Goal: Transaction & Acquisition: Purchase product/service

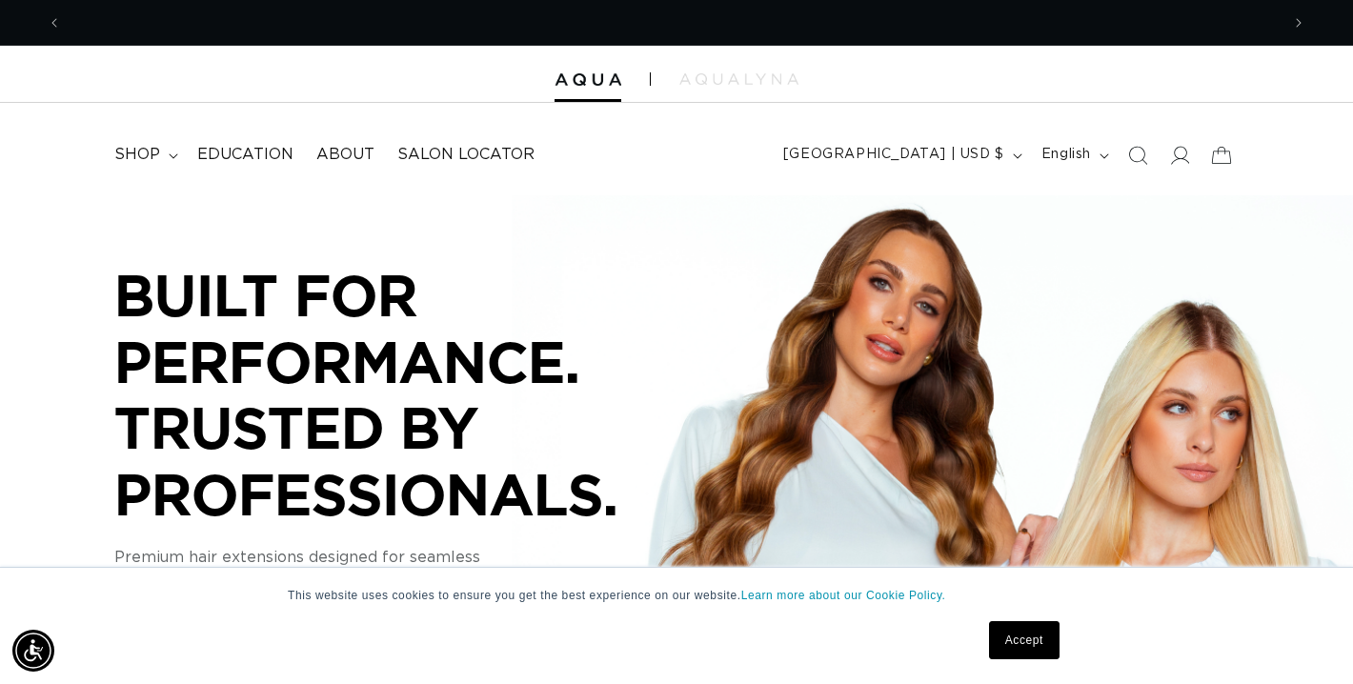
scroll to position [0, 2436]
click at [1186, 156] on icon at bounding box center [1179, 155] width 20 height 20
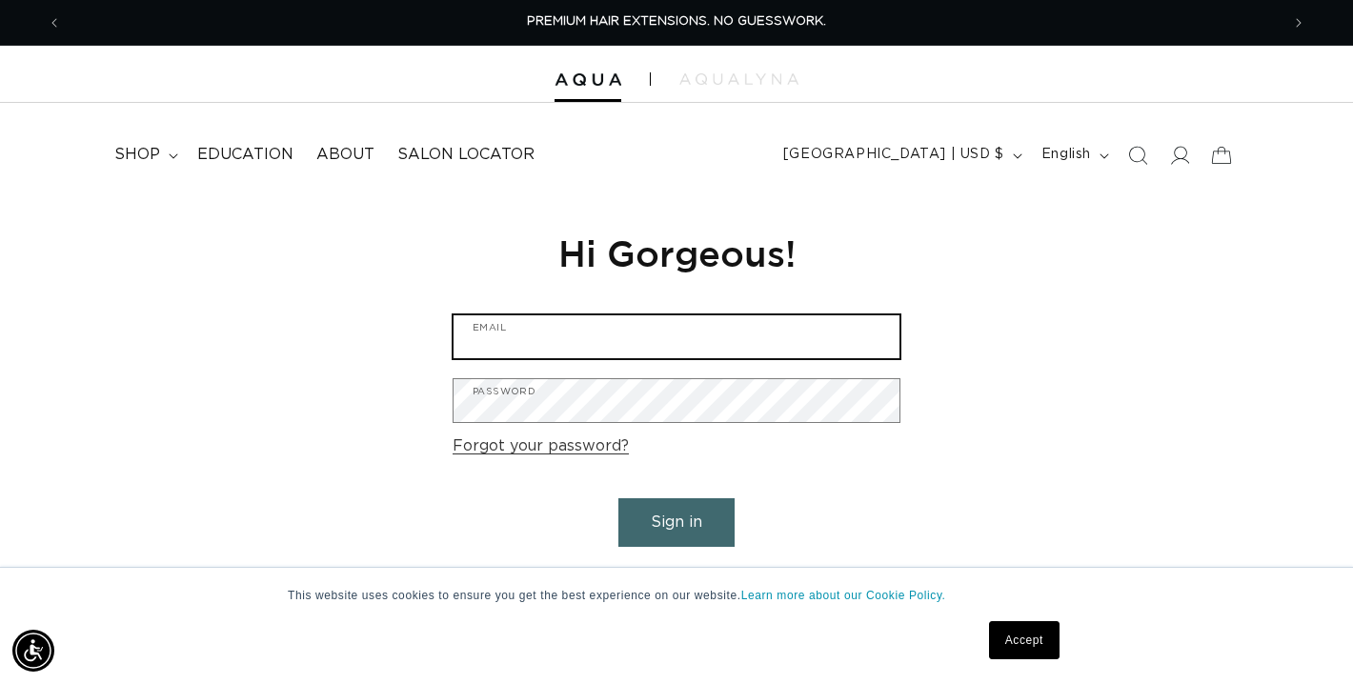
click at [637, 318] on input "Email" at bounding box center [677, 336] width 446 height 43
type input "mckim.emily@yahoo.com"
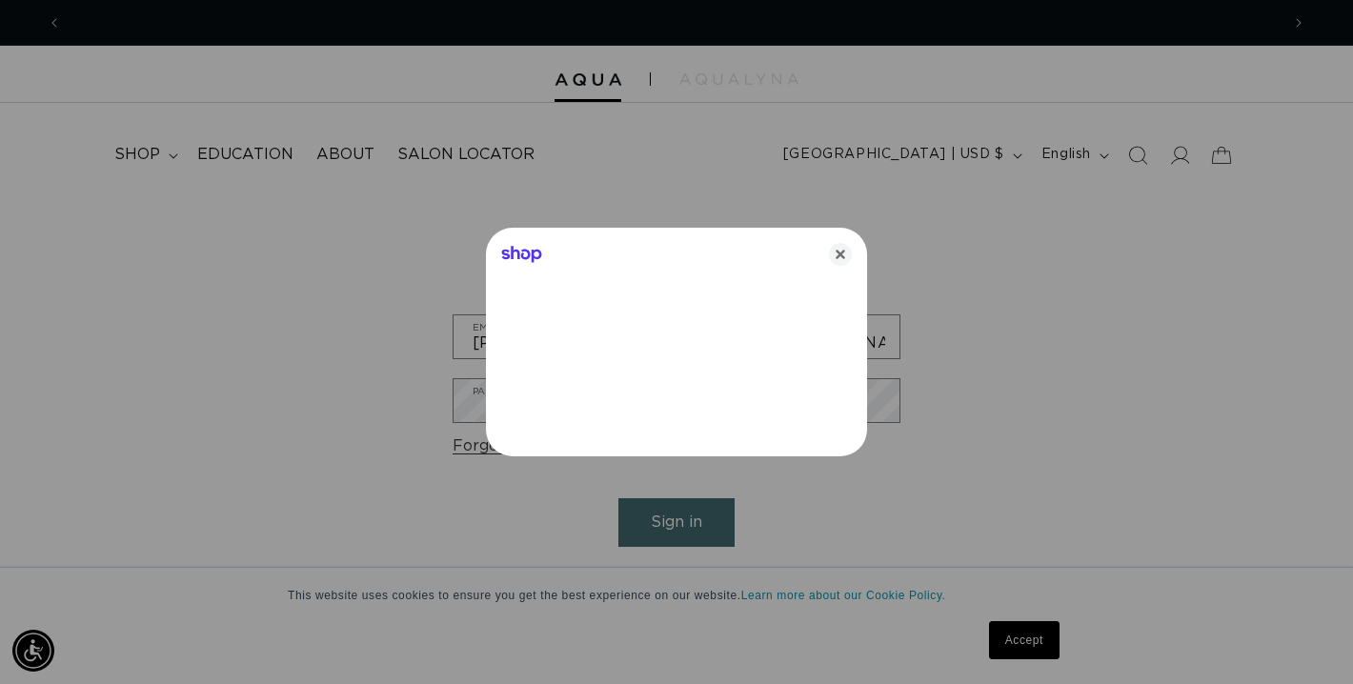
scroll to position [0, 1218]
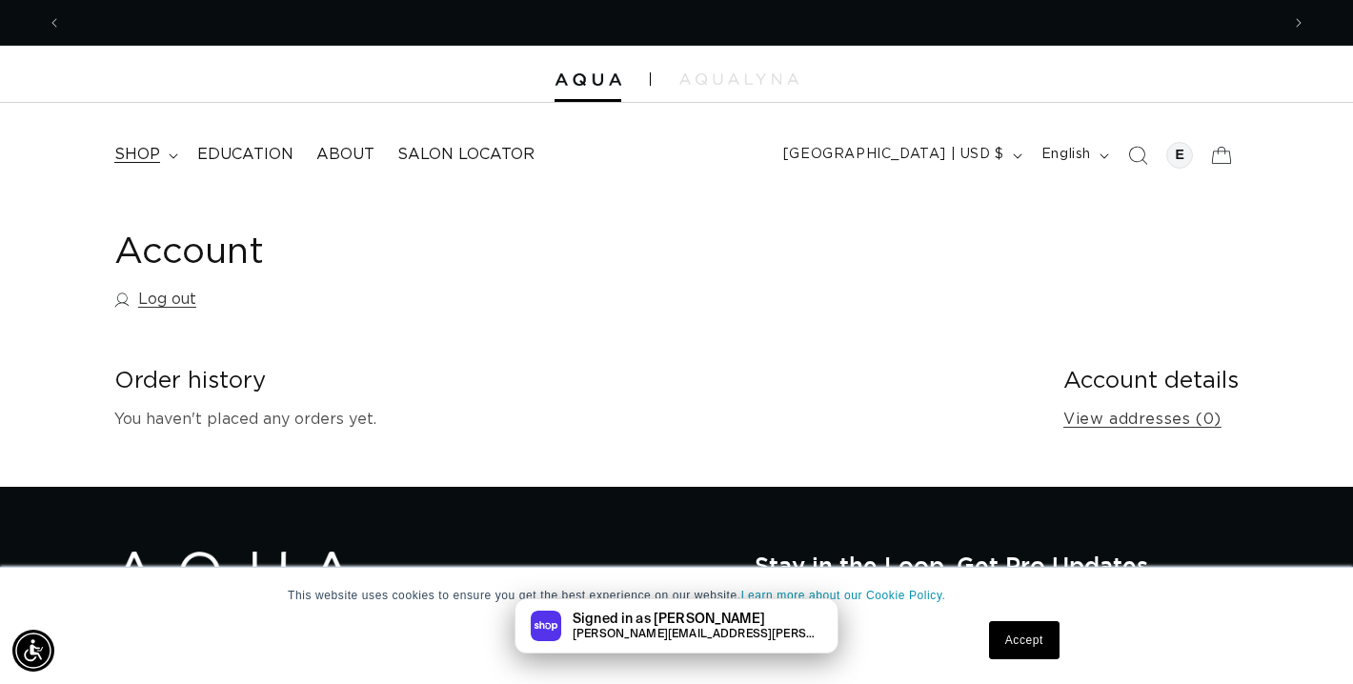
click at [139, 167] on summary "shop" at bounding box center [144, 154] width 83 height 43
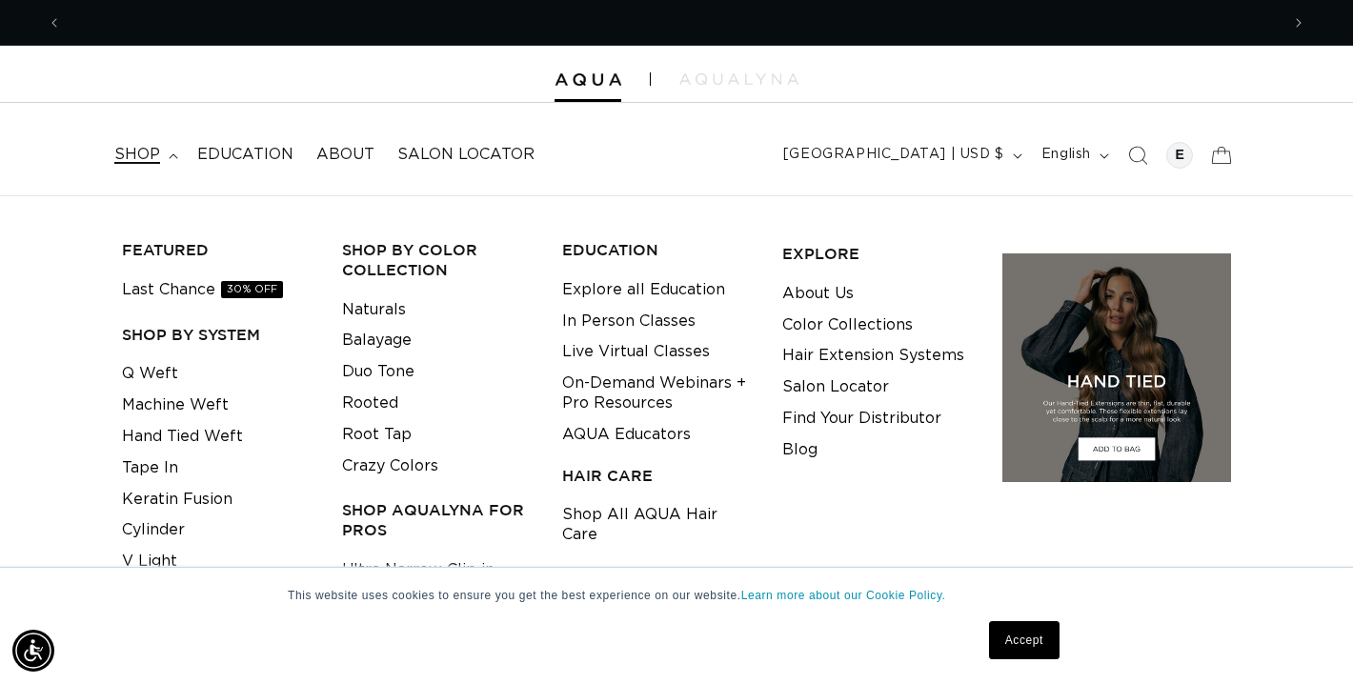
scroll to position [0, 2436]
click at [369, 304] on link "Naturals" at bounding box center [374, 309] width 64 height 31
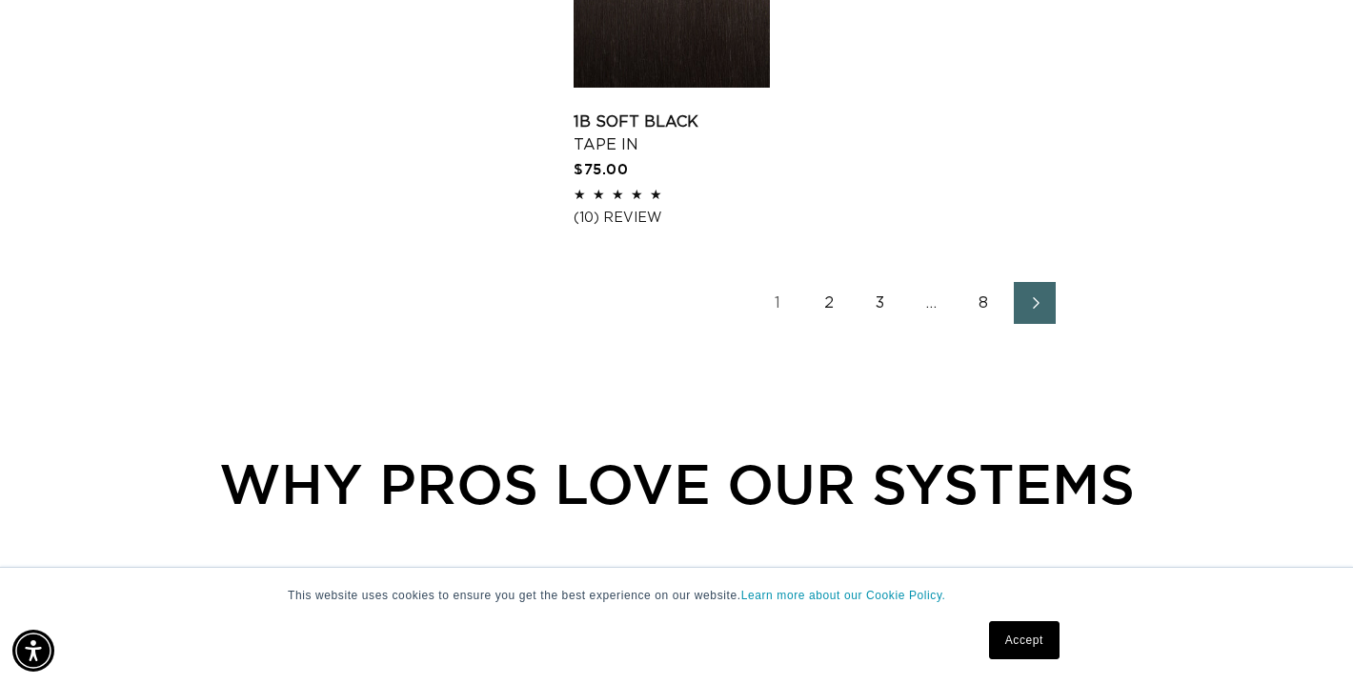
scroll to position [2897, 0]
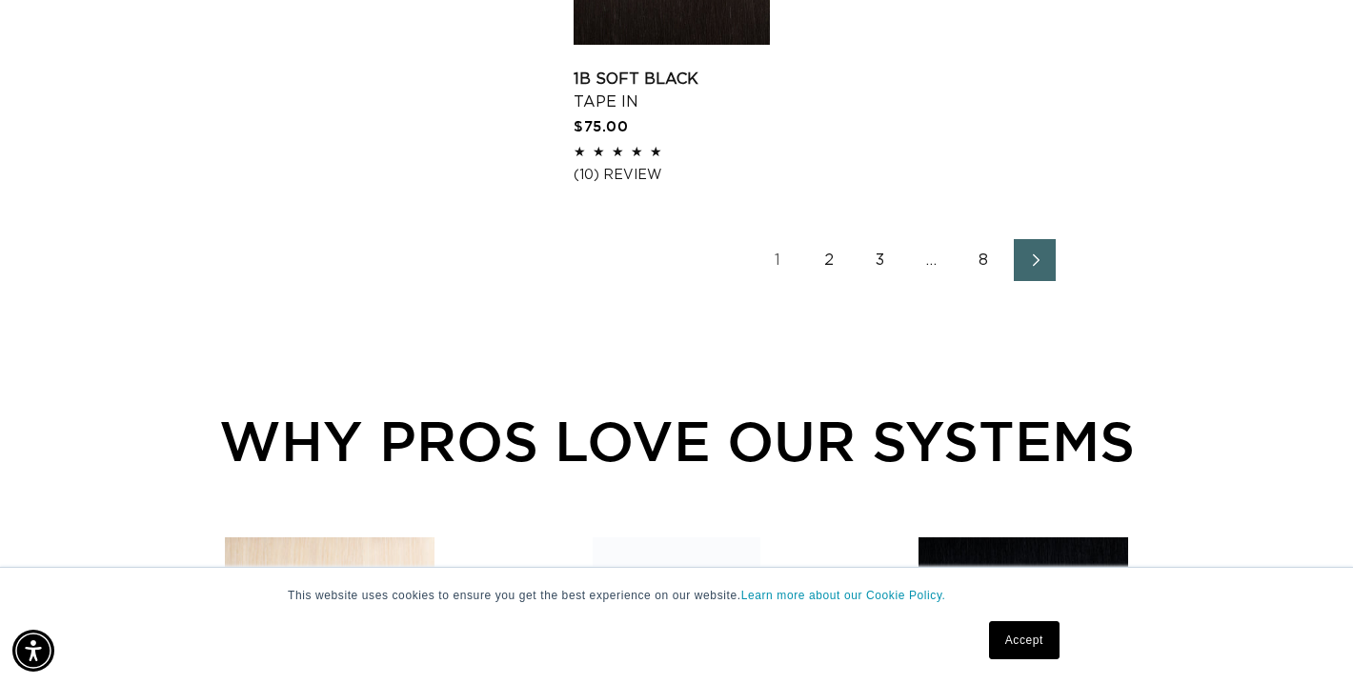
click at [1042, 281] on link "Next page" at bounding box center [1035, 260] width 42 height 42
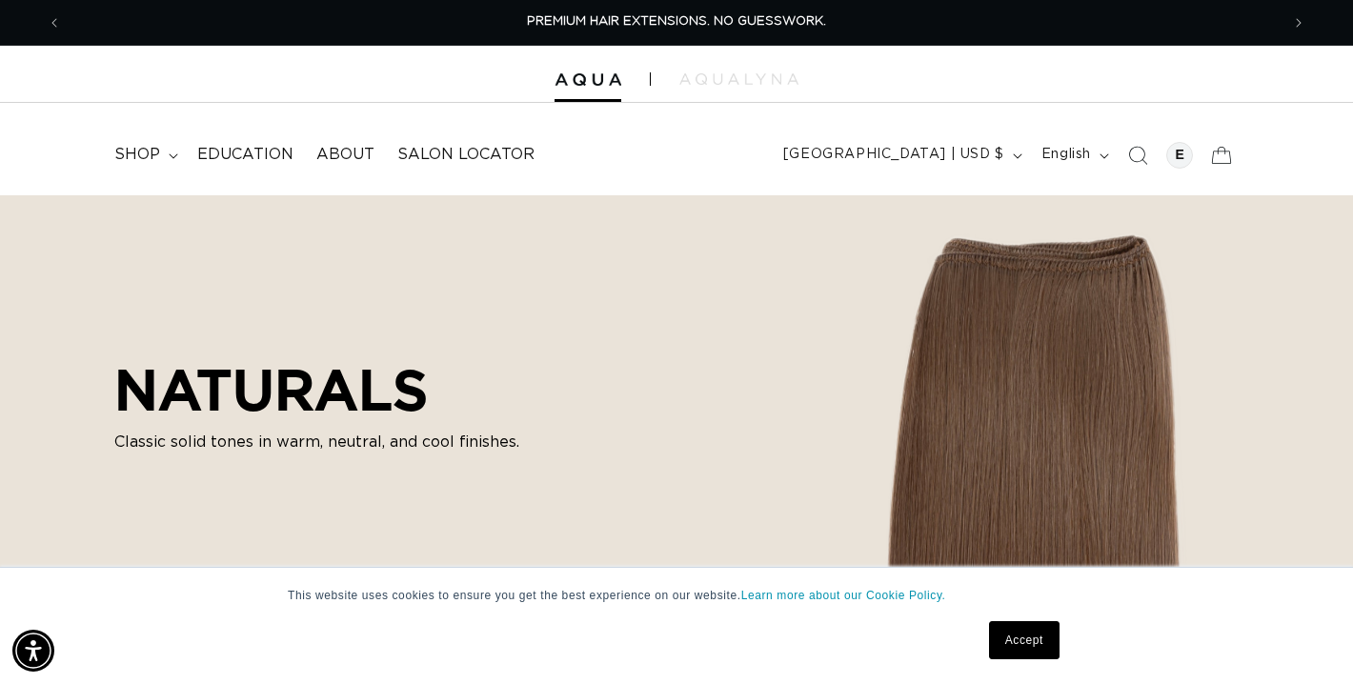
click at [1019, 644] on link "Accept" at bounding box center [1024, 640] width 71 height 38
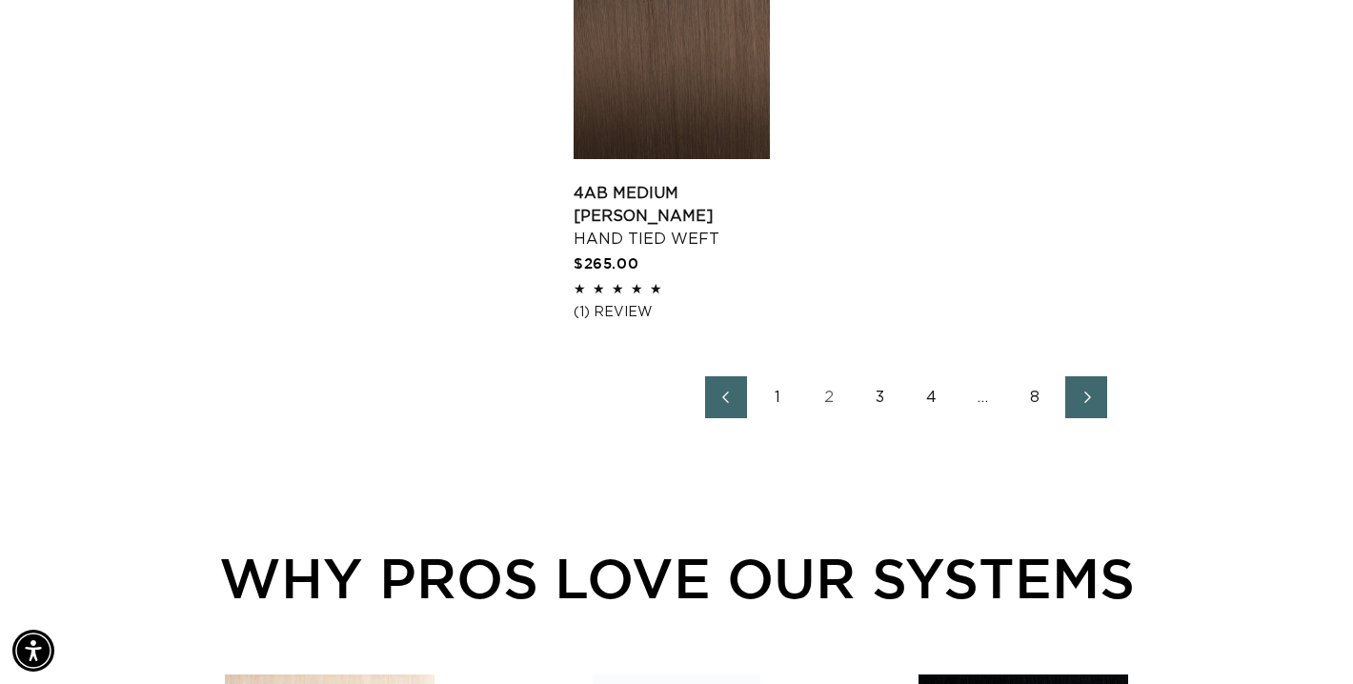
click at [891, 416] on link "3" at bounding box center [881, 397] width 42 height 42
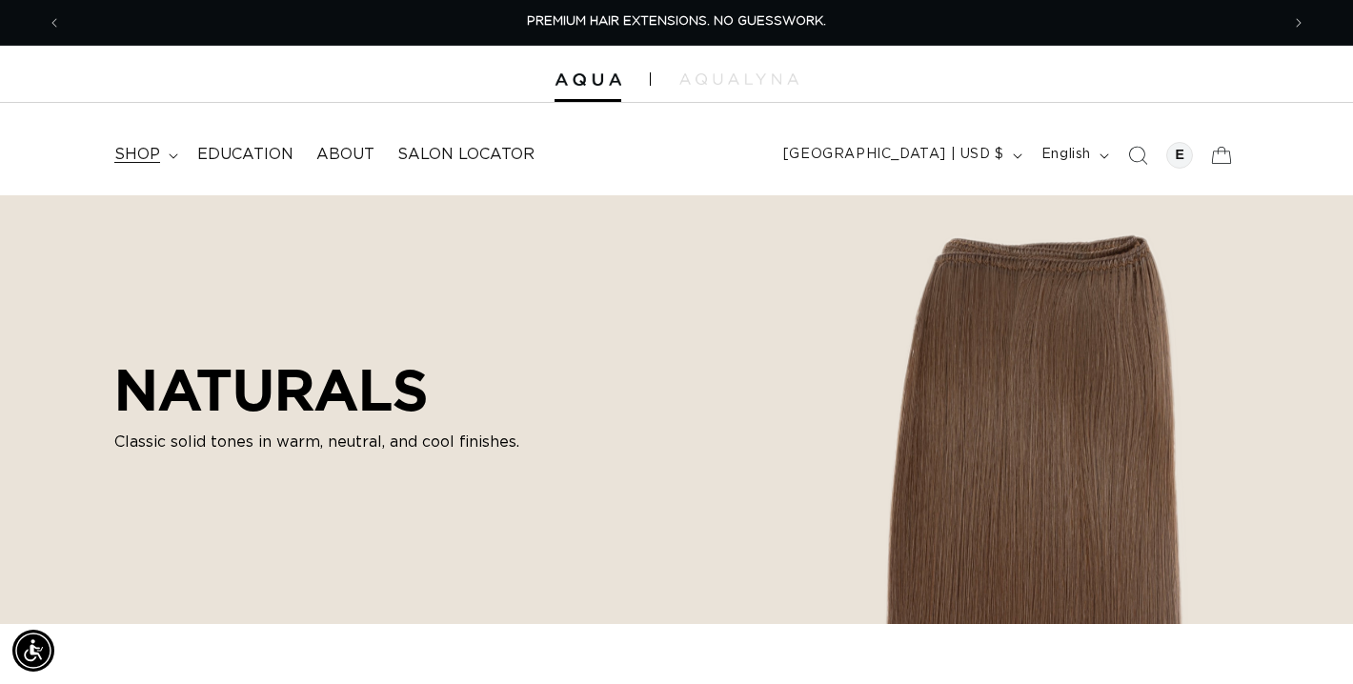
click at [159, 156] on summary "shop" at bounding box center [144, 154] width 83 height 43
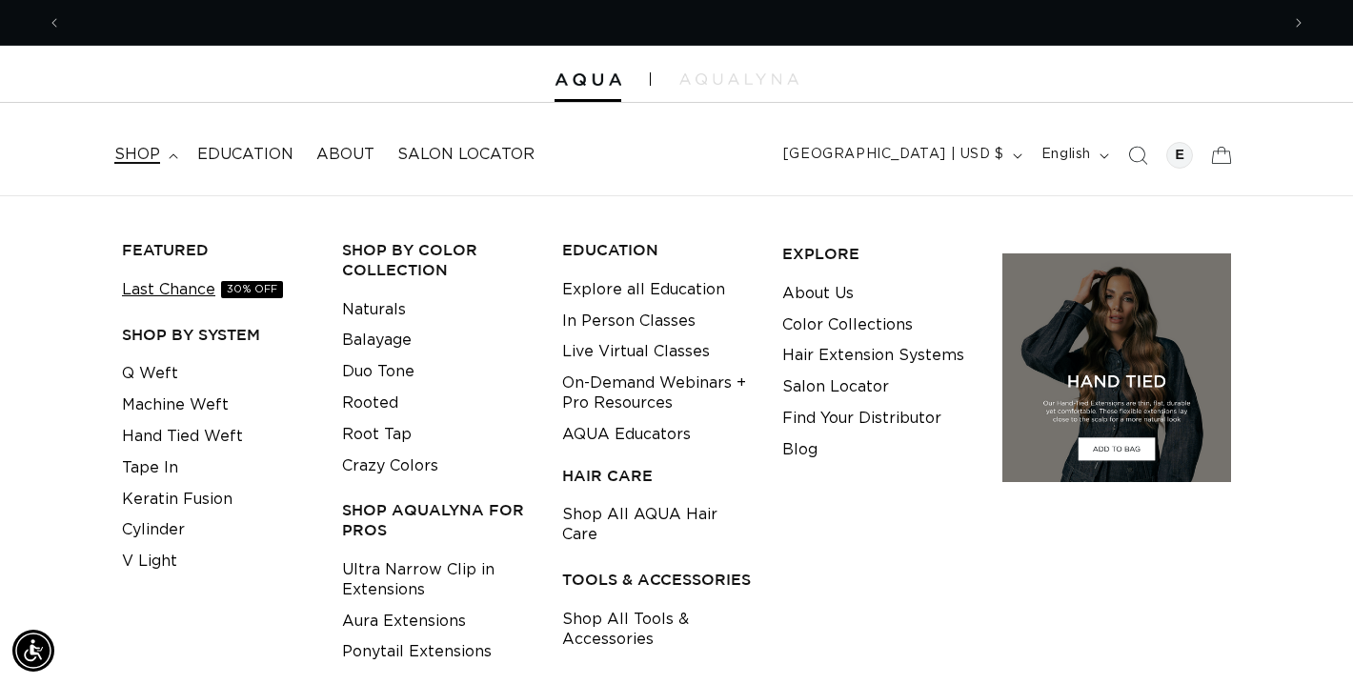
scroll to position [0, 1218]
click at [170, 498] on link "Keratin Fusion" at bounding box center [177, 499] width 111 height 31
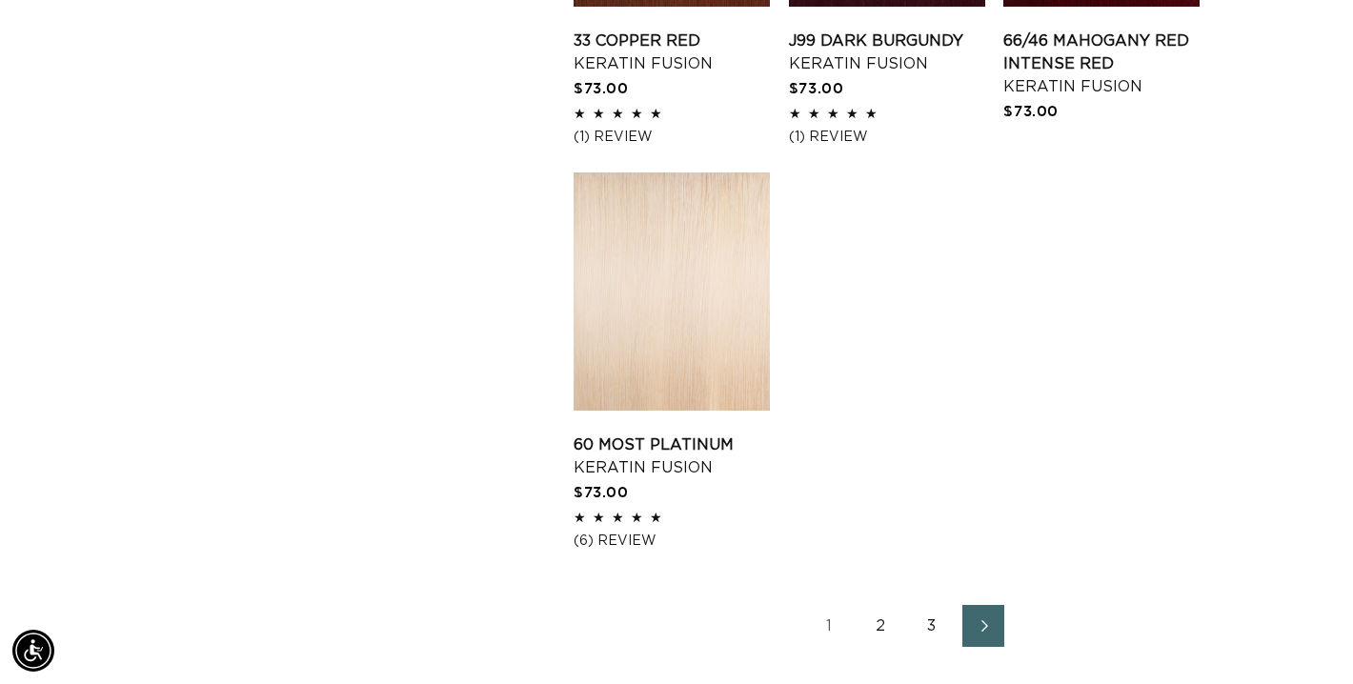
scroll to position [0, 1218]
click at [979, 637] on span "Next page" at bounding box center [984, 626] width 12 height 23
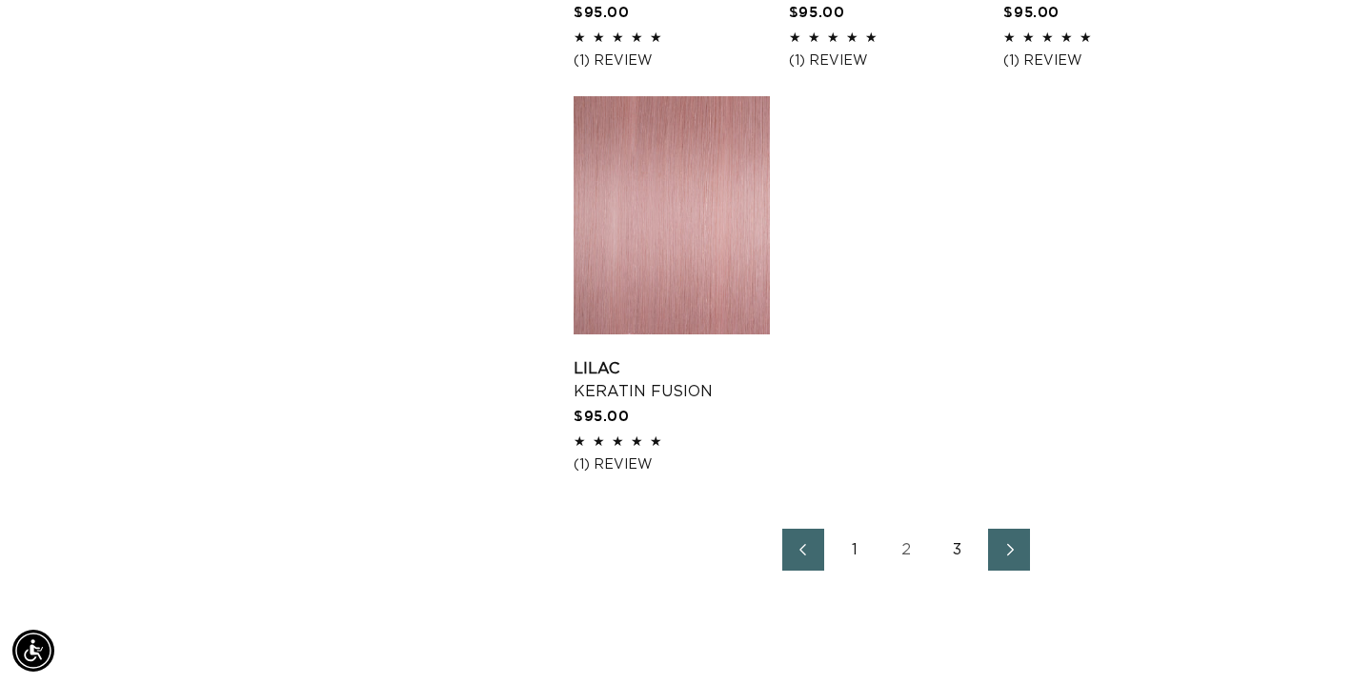
click at [1021, 556] on icon "Next page" at bounding box center [1010, 549] width 25 height 13
